Goal: Task Accomplishment & Management: Complete application form

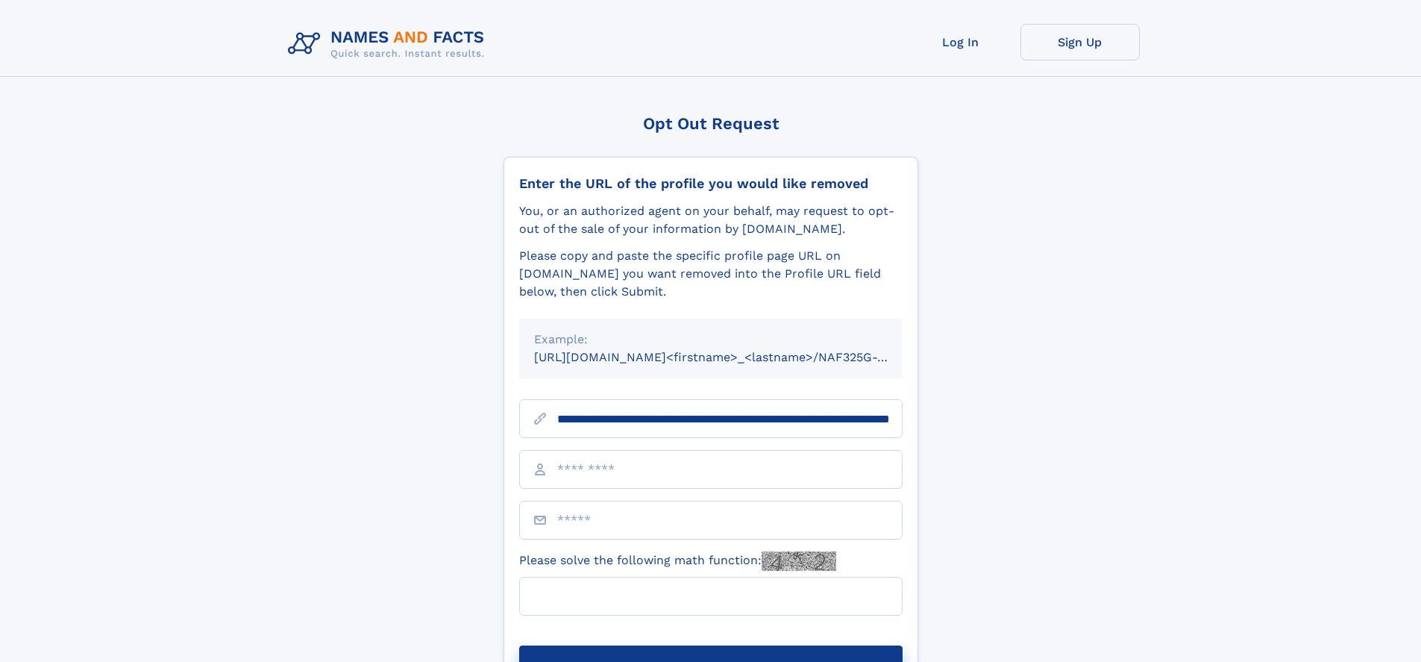
scroll to position [0, 158]
type input "**********"
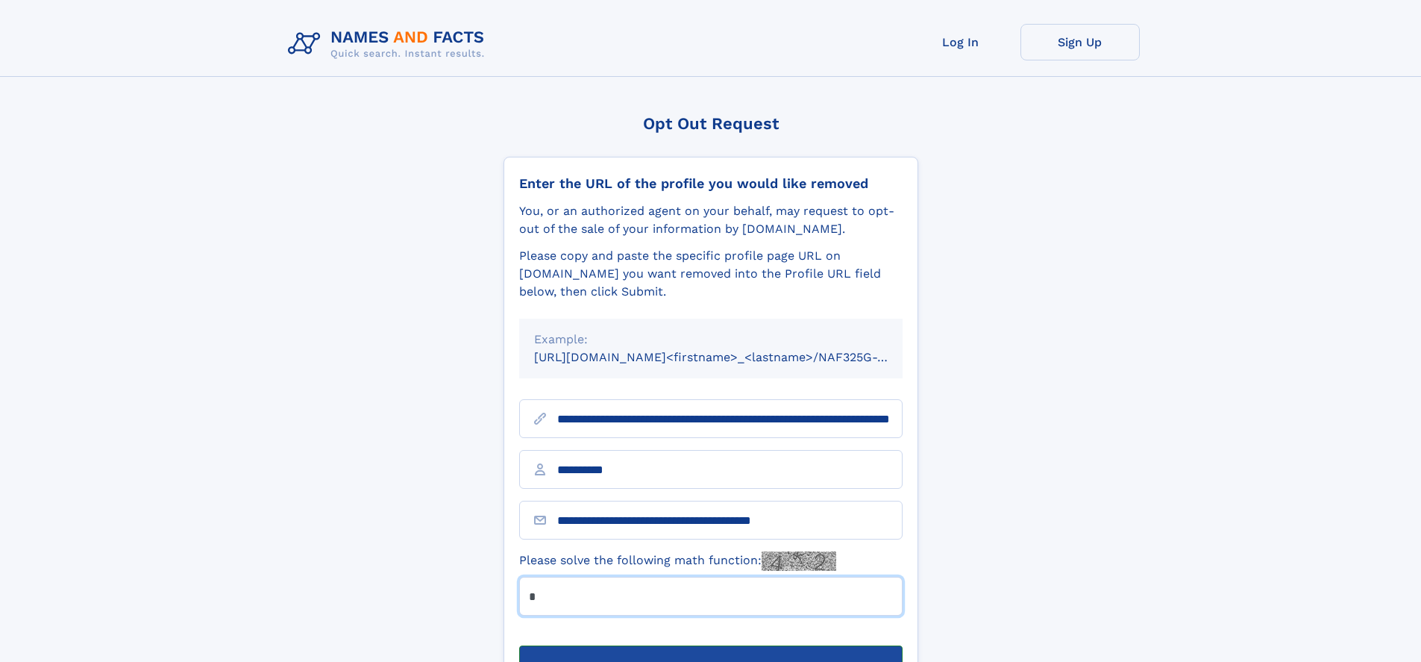
type input "*"
click at [710, 645] on button "Submit Opt Out Request" at bounding box center [710, 669] width 383 height 48
